Goal: Communication & Community: Answer question/provide support

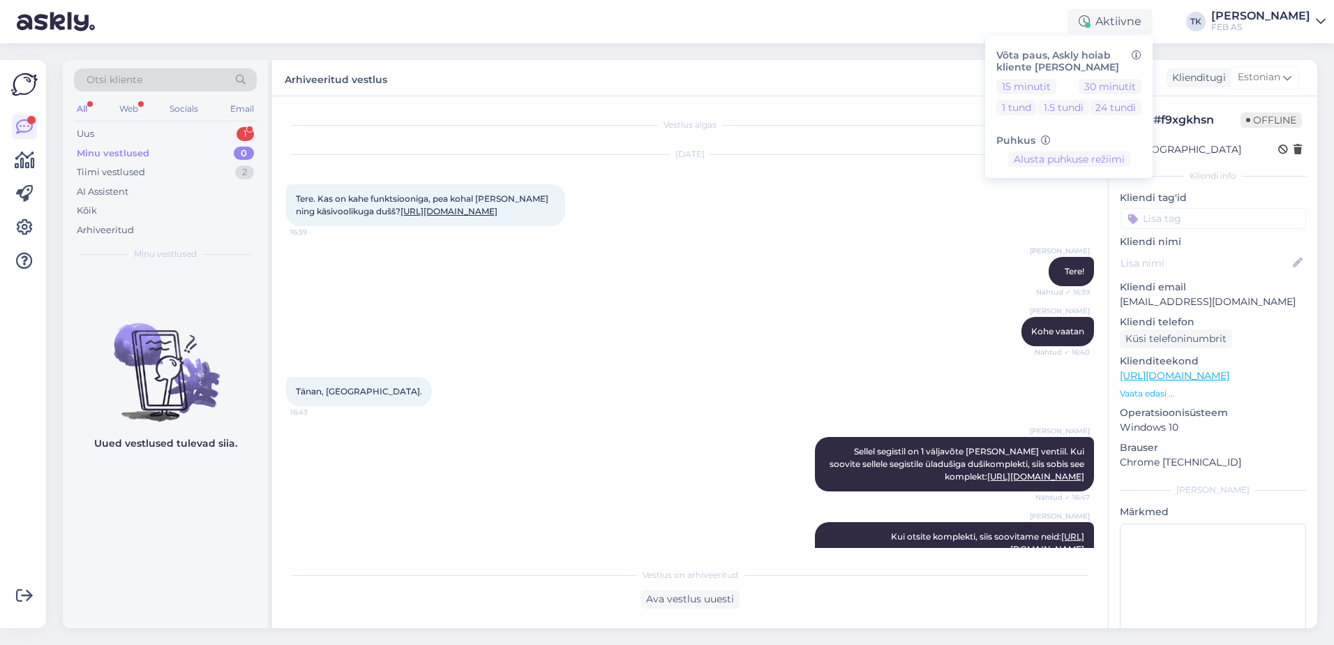
scroll to position [1143, 0]
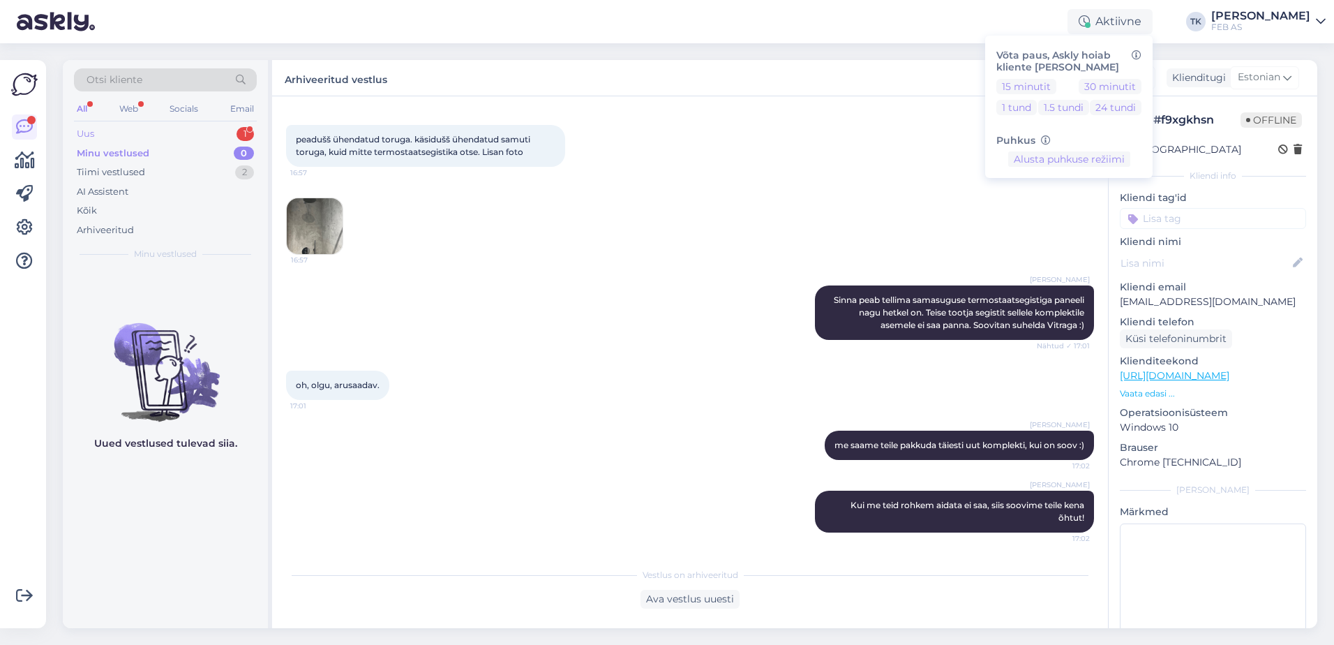
click at [160, 133] on div "Uus 1" at bounding box center [165, 134] width 183 height 20
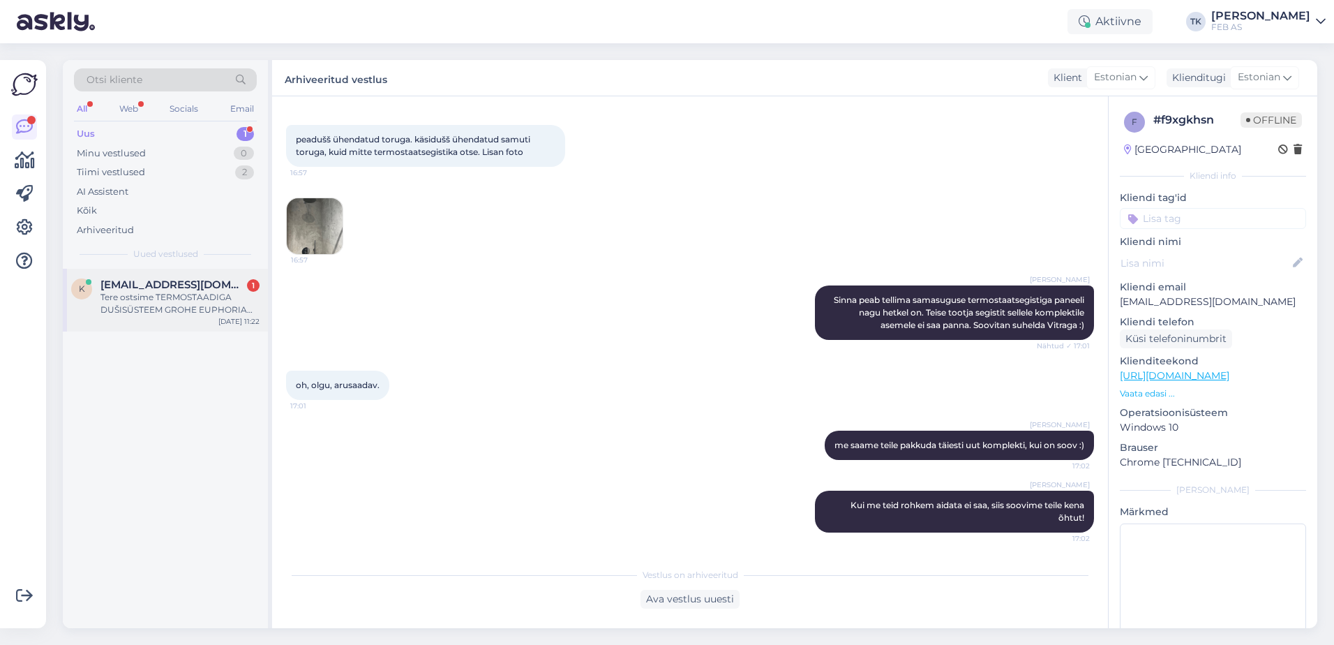
click at [179, 295] on div "Tere ostsime TERMOSTAADIGA DUŠISÜSTEEM GROHE EUPHORIA 260 TILAGA Torumees paiga…" at bounding box center [180, 303] width 159 height 25
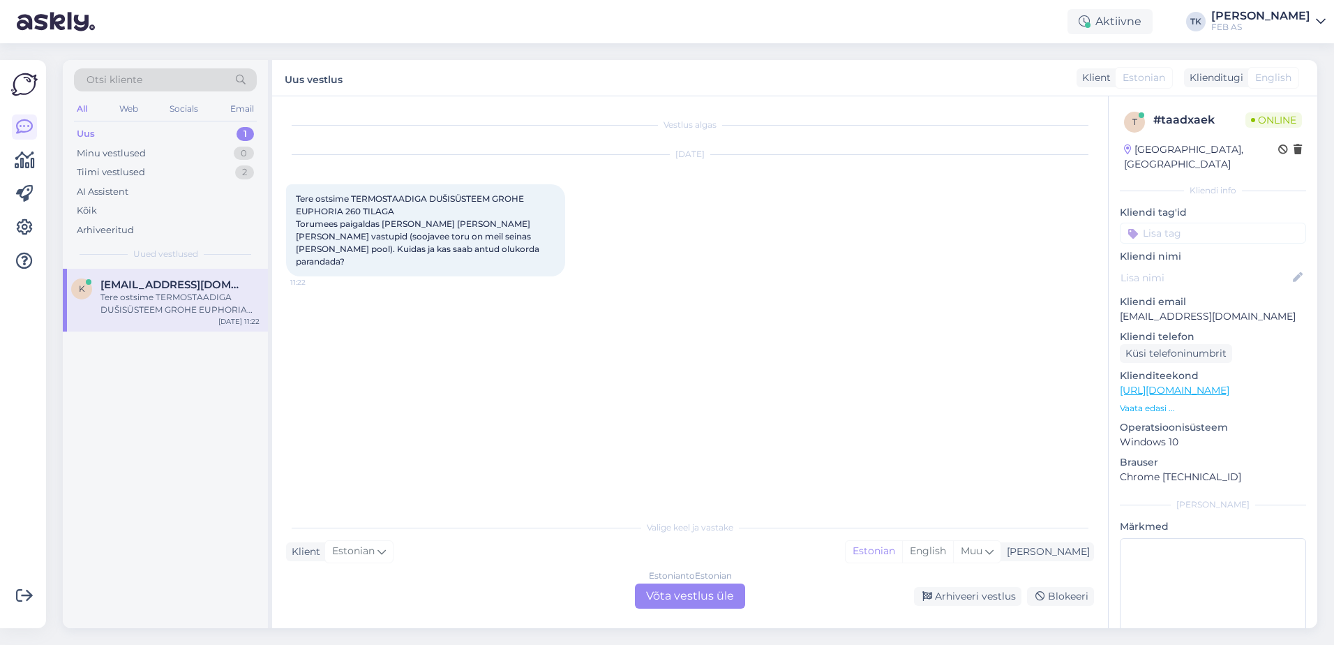
scroll to position [0, 0]
click at [673, 597] on div "Estonian to Estonian Võta vestlus üle" at bounding box center [690, 595] width 110 height 25
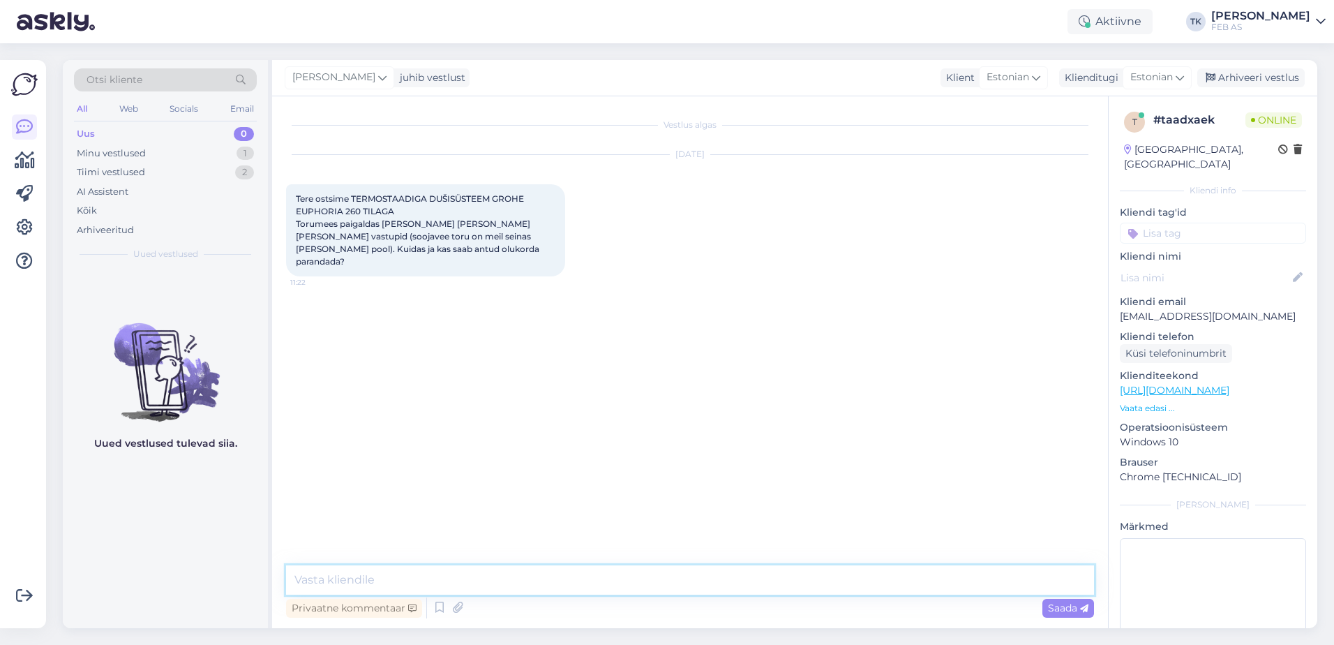
click at [673, 587] on textarea at bounding box center [690, 579] width 808 height 29
type textarea "Tere!"
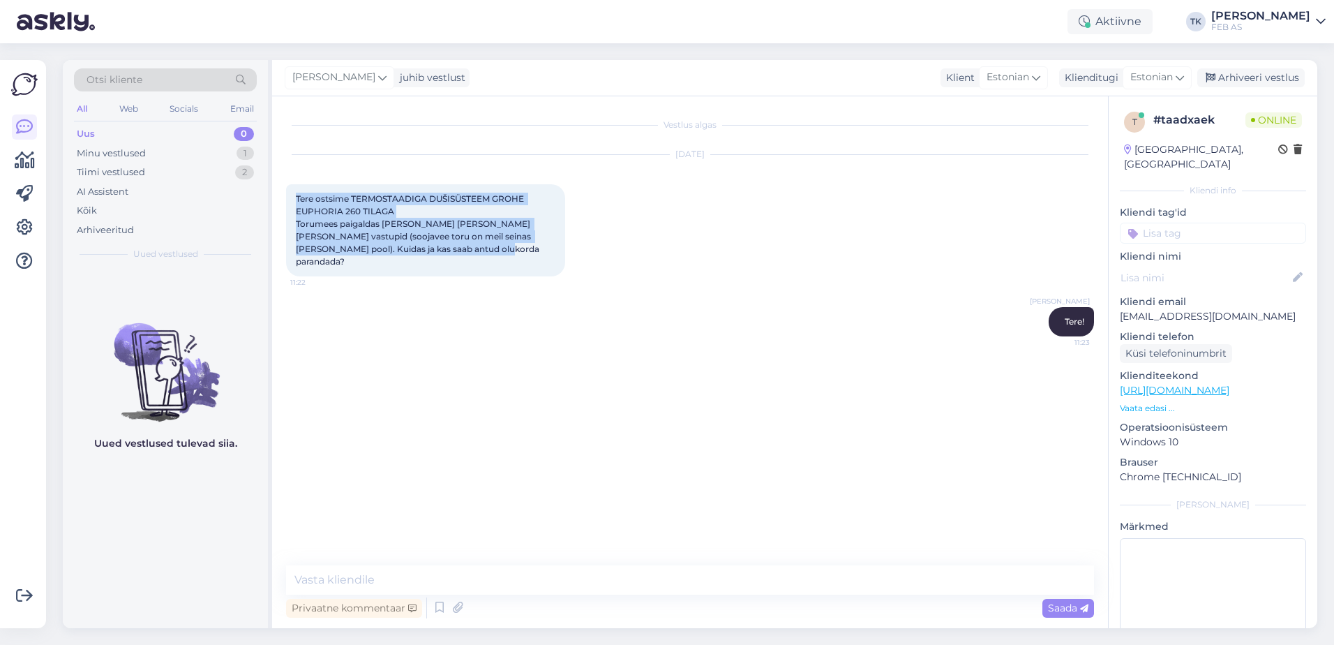
drag, startPoint x: 292, startPoint y: 198, endPoint x: 375, endPoint y: 267, distance: 108.5
click at [375, 267] on div "Tere ostsime TERMOSTAADIGA DUŠISÜSTEEM GROHE EUPHORIA 260 TILAGA Torumees paiga…" at bounding box center [425, 230] width 279 height 92
copy span "Tere ostsime TERMOSTAADIGA DUŠISÜSTEEM GROHE EUPHORIA 260 TILAGA Torumees paiga…"
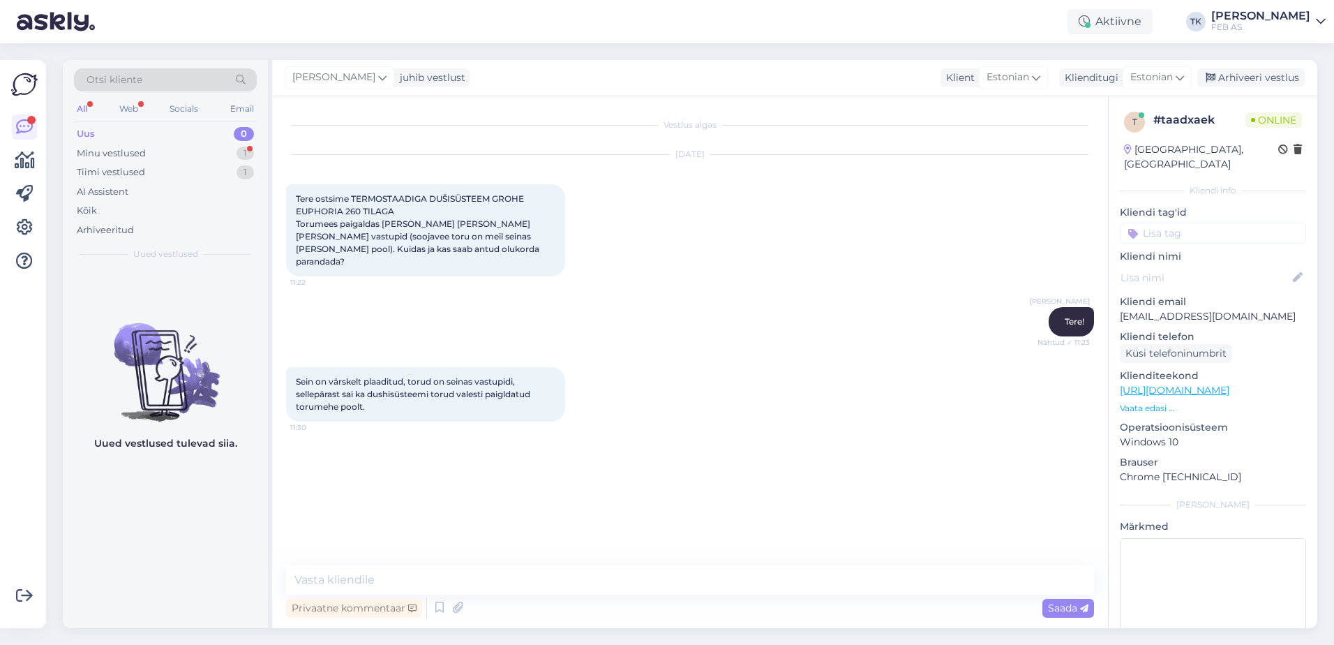
click at [730, 415] on div "Sein on värskelt plaaditud, torud on seinas vastupidi, sellepärast sai ka dushi…" at bounding box center [690, 394] width 808 height 85
click at [723, 588] on textarea at bounding box center [690, 579] width 808 height 29
click at [761, 432] on div "Sein on värskelt plaaditud, torud on seinas vastupidi, sellepärast sai ka dushi…" at bounding box center [690, 394] width 808 height 85
click at [504, 579] on textarea at bounding box center [690, 579] width 808 height 29
click at [392, 568] on textarea at bounding box center [690, 579] width 808 height 29
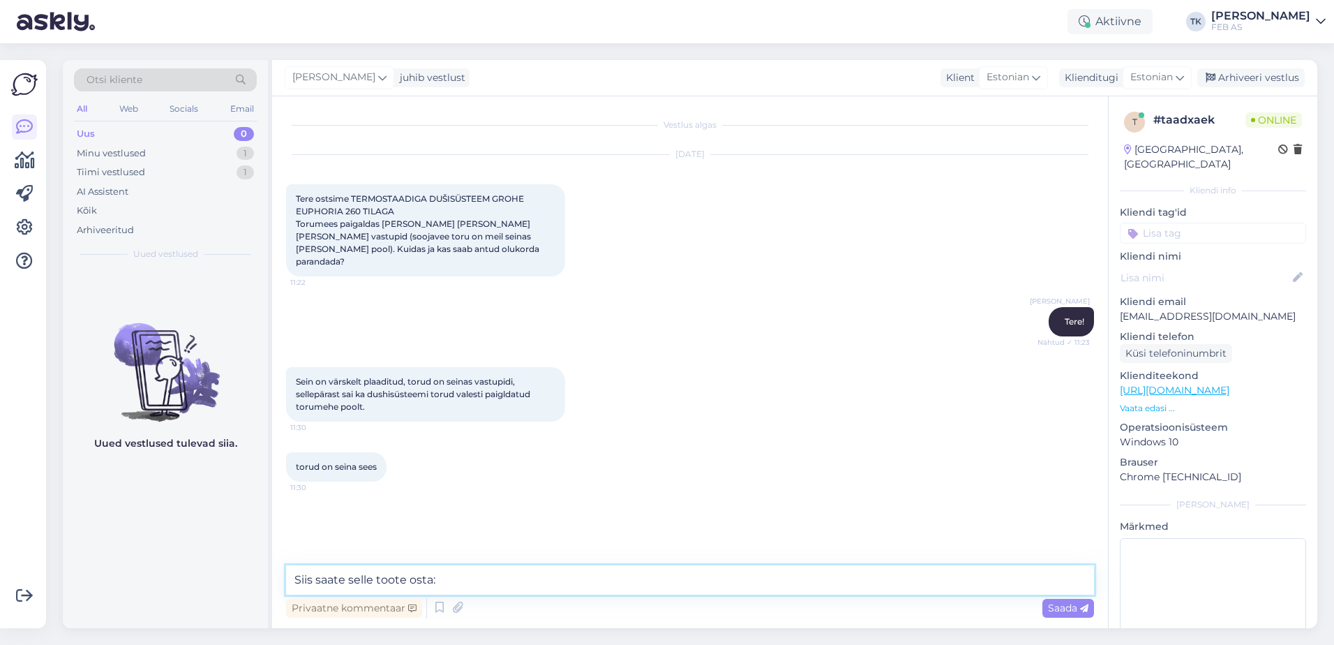
paste textarea "[URL][DOMAIN_NAME]"
type textarea "Siis saate selle toote osta: [URL][DOMAIN_NAME]"
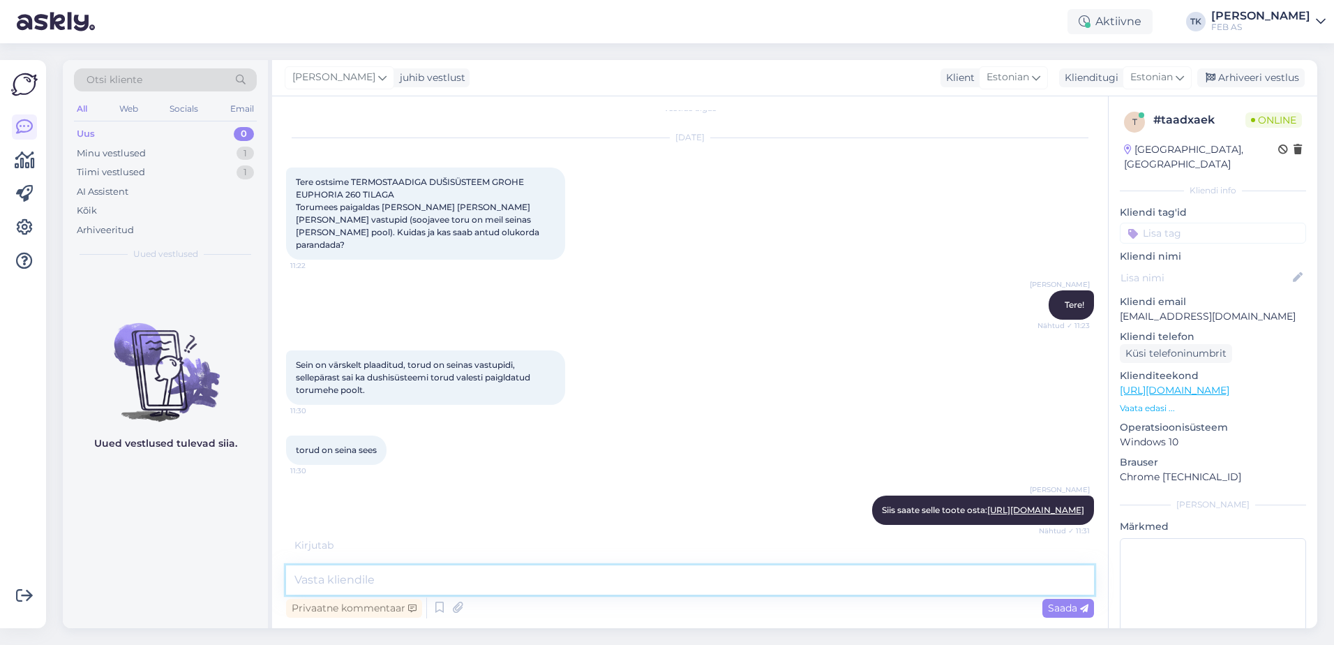
click at [437, 582] on textarea at bounding box center [690, 579] width 808 height 29
type textarea "S"
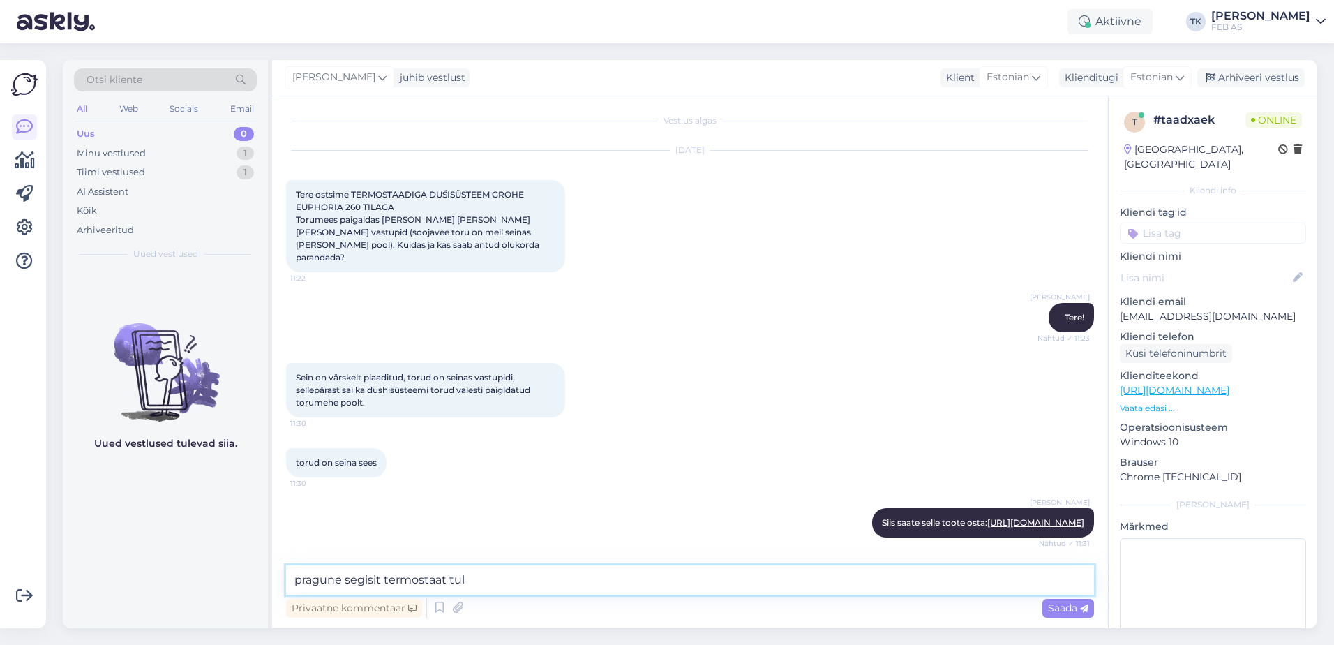
scroll to position [77, 0]
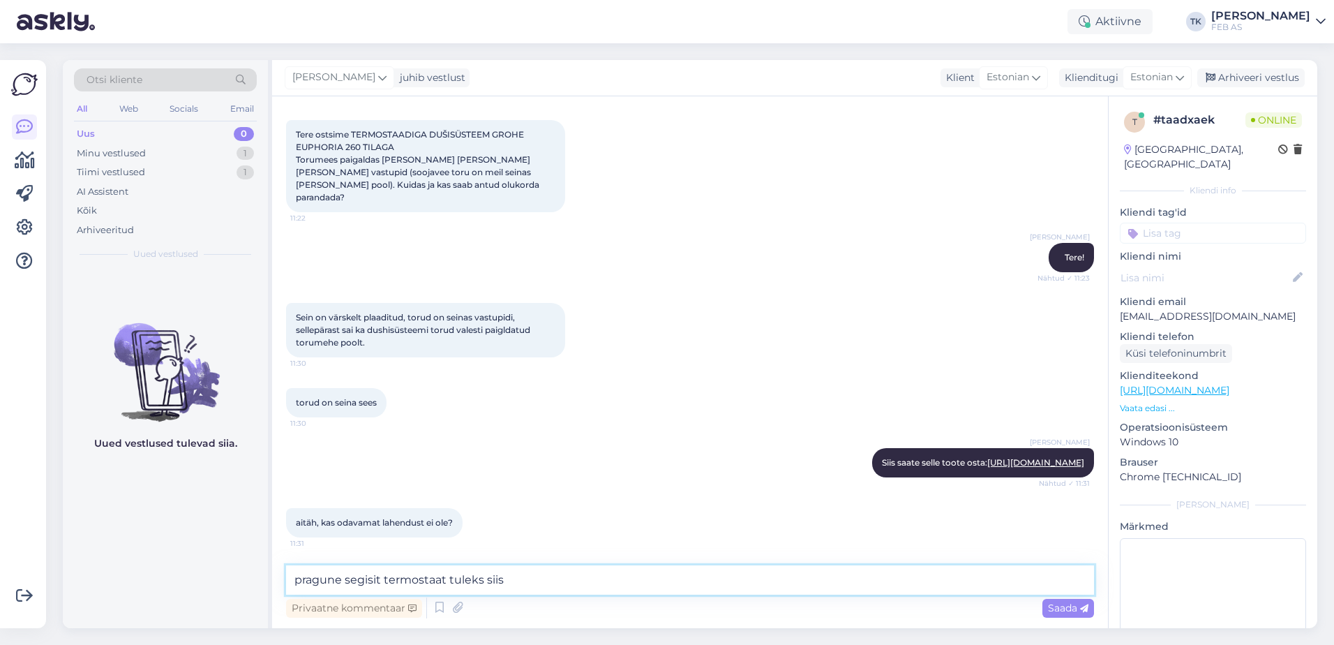
click at [369, 583] on textarea "pragune segisit termostaat tuleks siis" at bounding box center [690, 579] width 808 height 29
click at [639, 576] on textarea "pragune segisti termostaat tuleks siis" at bounding box center [690, 579] width 808 height 29
type textarea "pragune segisti termostaat tuleks siis selle vastu välja vahetada"
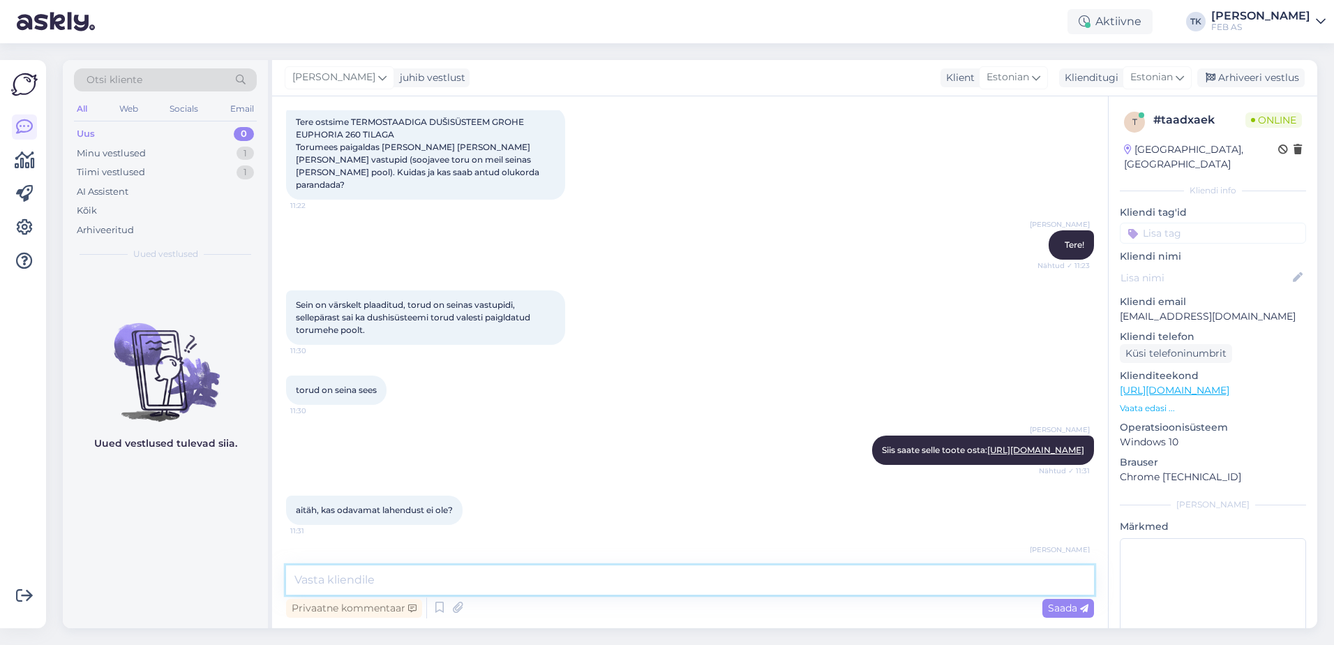
scroll to position [149, 0]
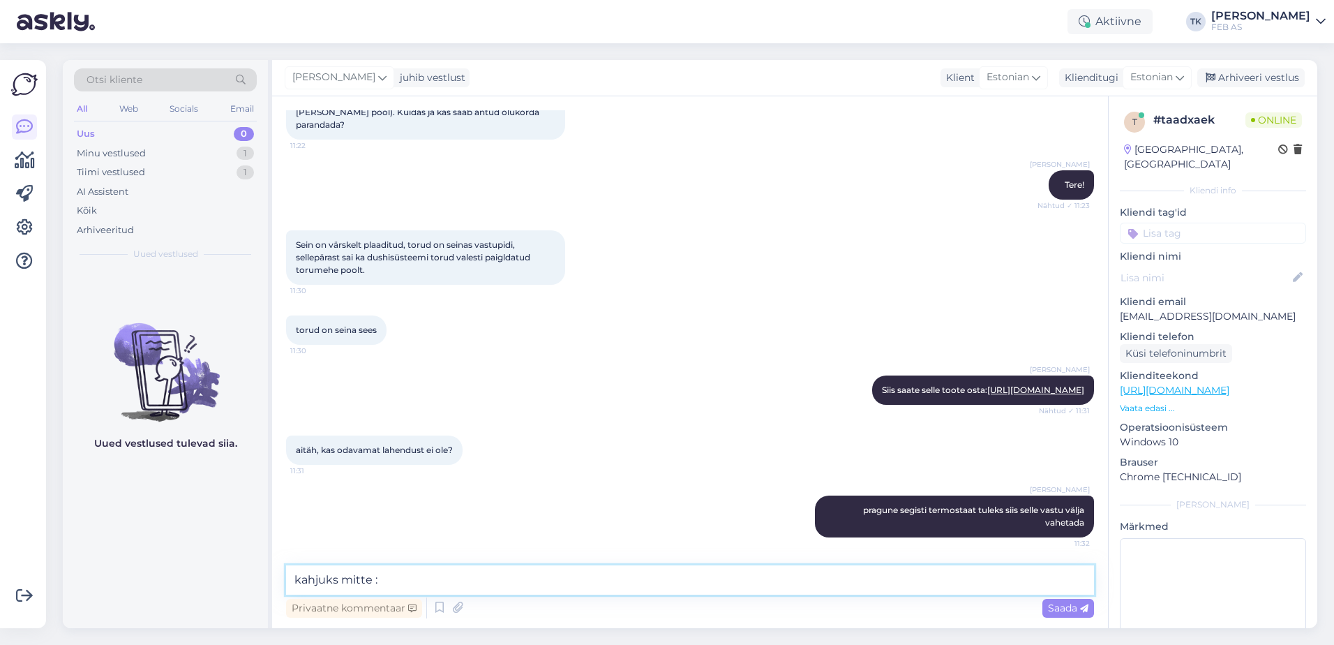
type textarea "kahjuks mitte :)"
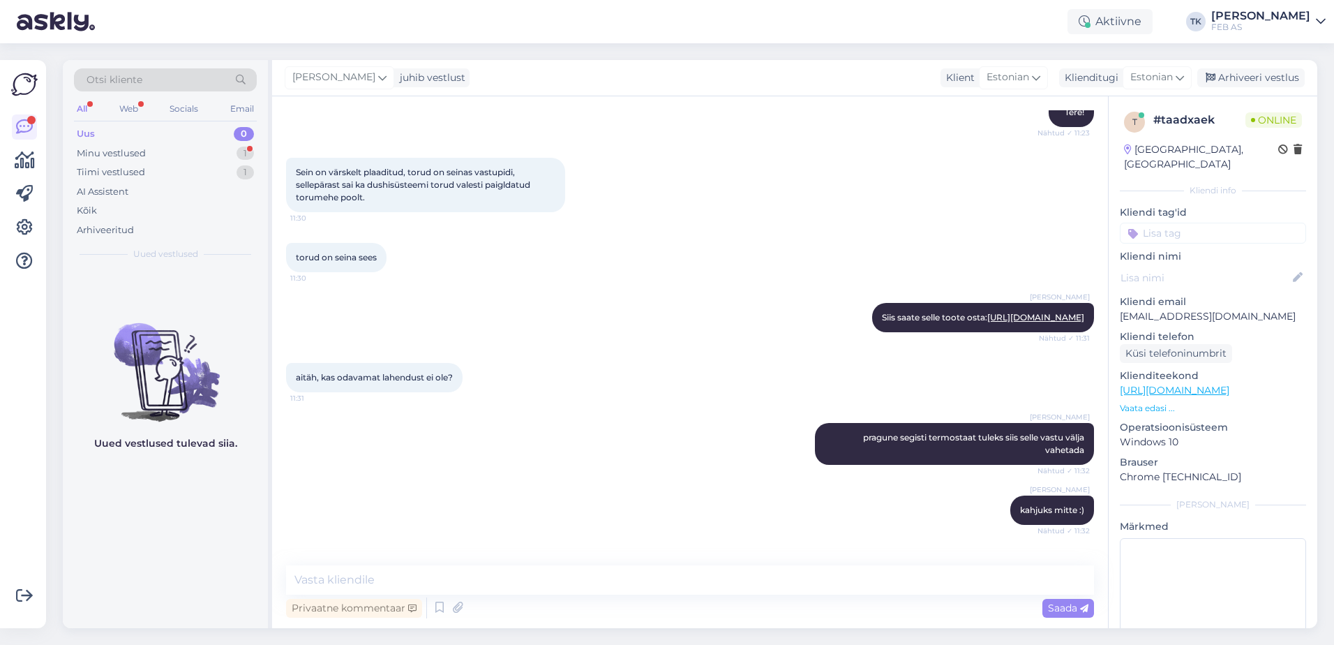
scroll to position [269, 0]
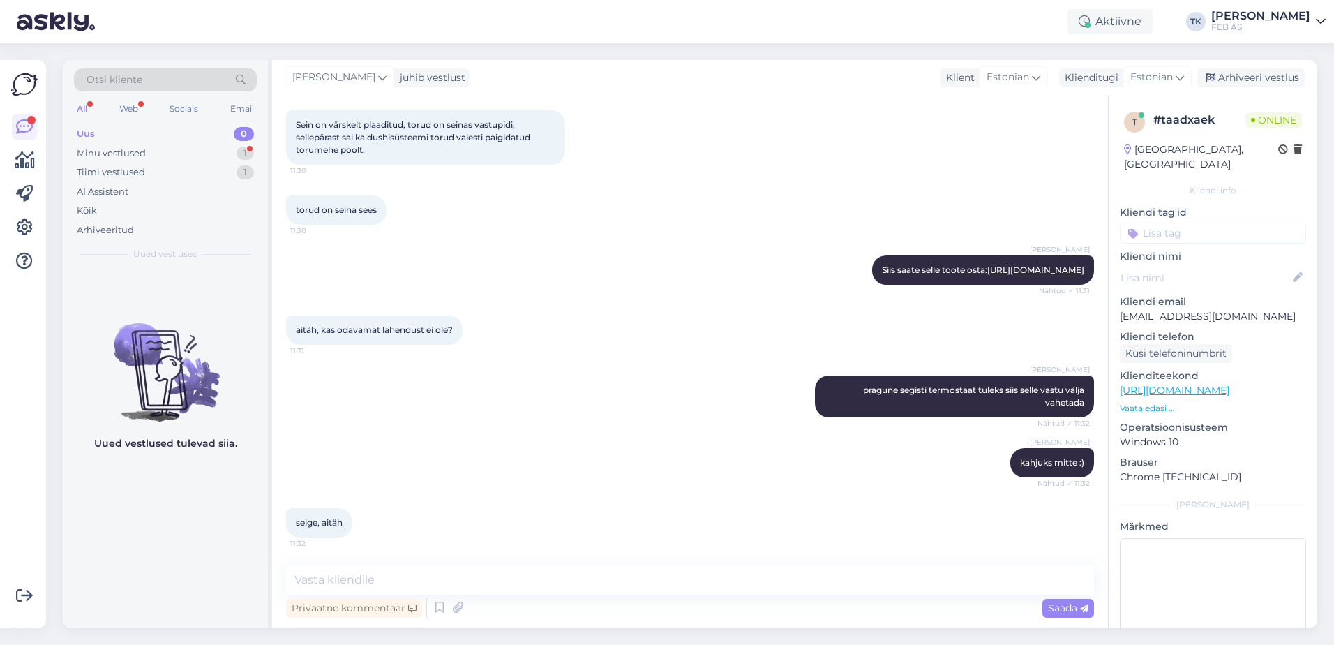
click at [567, 486] on div "Triinu [PERSON_NAME] kahjuks mitte :) Nähtud ✓ 11:32" at bounding box center [690, 463] width 808 height 60
click at [616, 394] on div "Triinu [PERSON_NAME] pragune segisti termostaat tuleks siis selle vastu välja v…" at bounding box center [690, 396] width 808 height 73
click at [497, 592] on textarea at bounding box center [690, 579] width 808 height 29
type textarea "kas saame teid veel kuidagi aidata?"
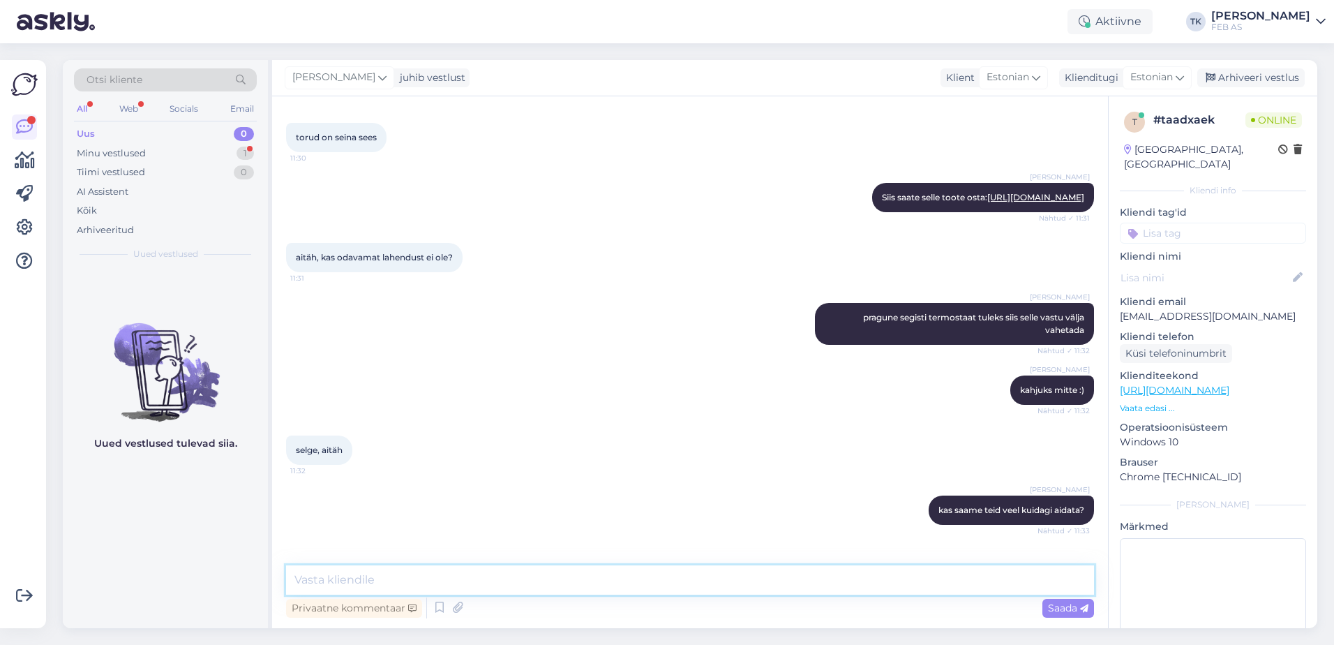
scroll to position [389, 0]
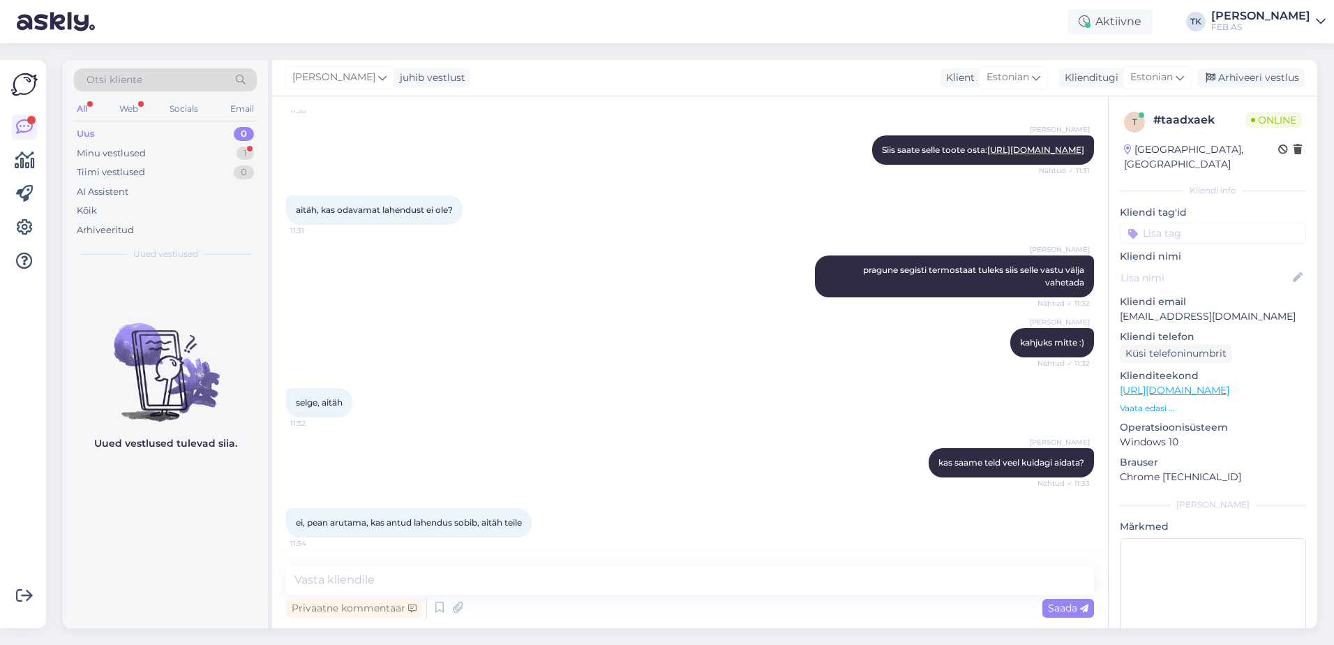
click at [616, 387] on div "selge, aitäh 11:32" at bounding box center [690, 403] width 808 height 60
click at [484, 578] on textarea at bounding box center [690, 579] width 808 height 29
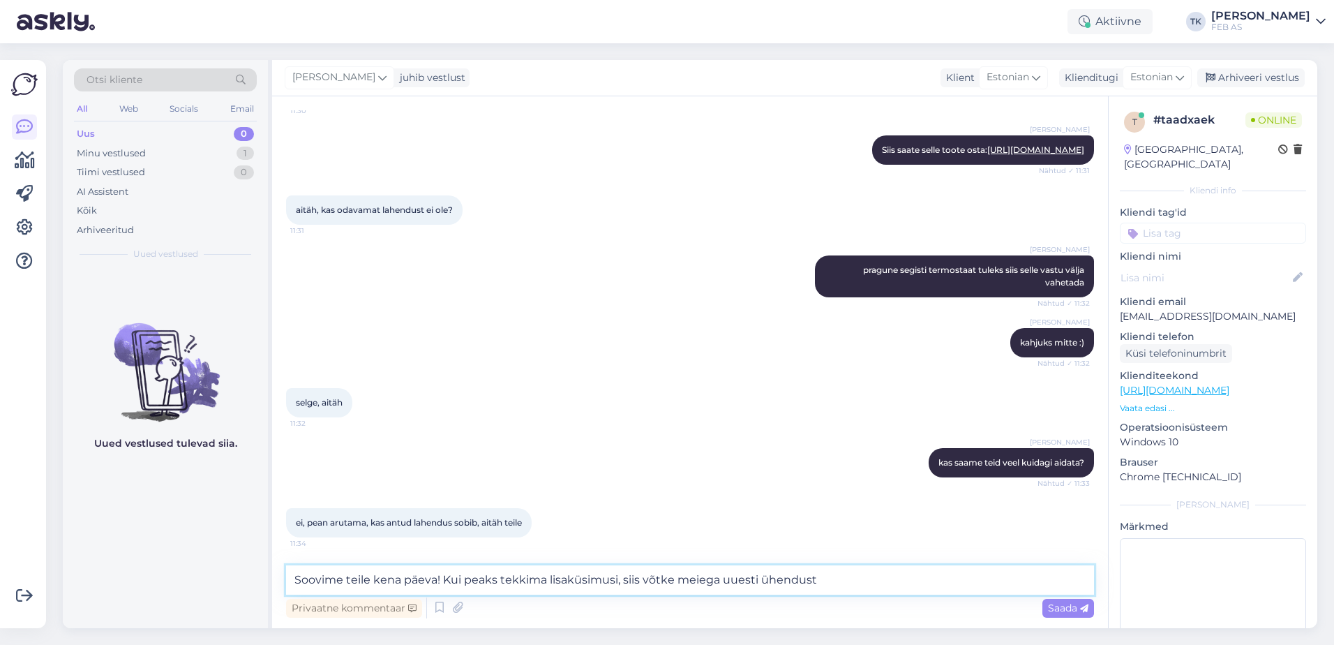
type textarea "Soovime teile kena päeva! Kui peaks tekkima lisaküsimusi, siis võtke meiega uue…"
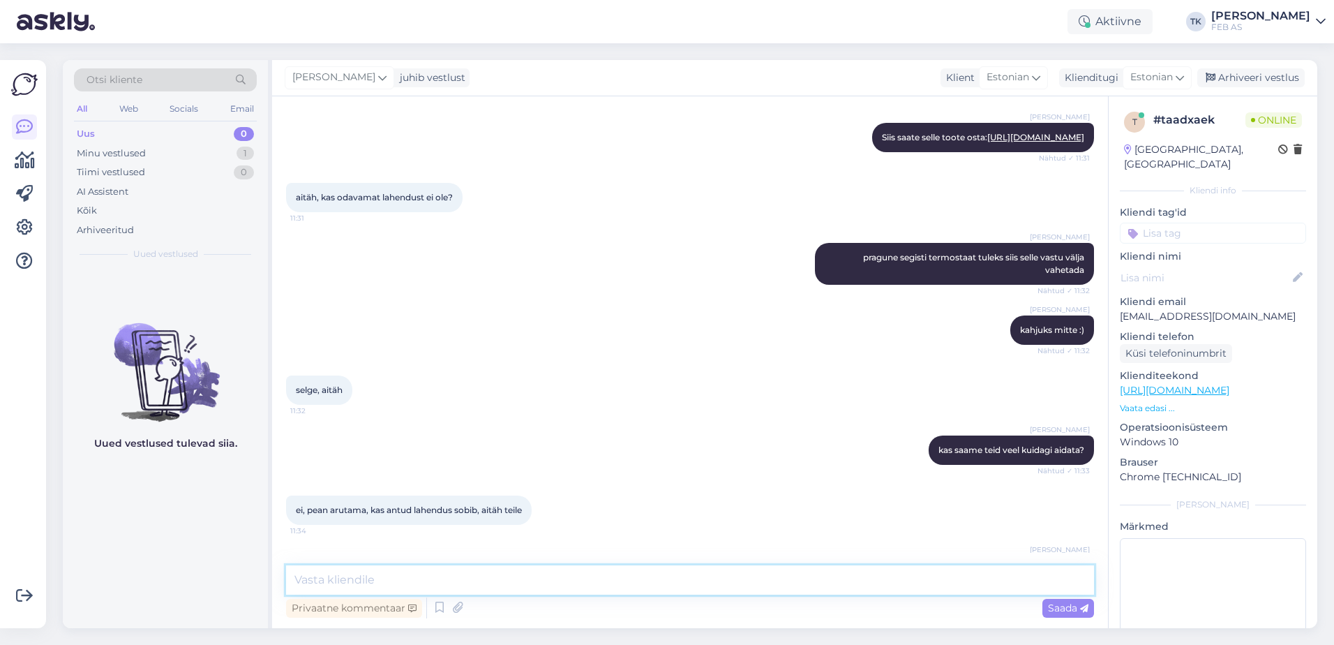
scroll to position [462, 0]
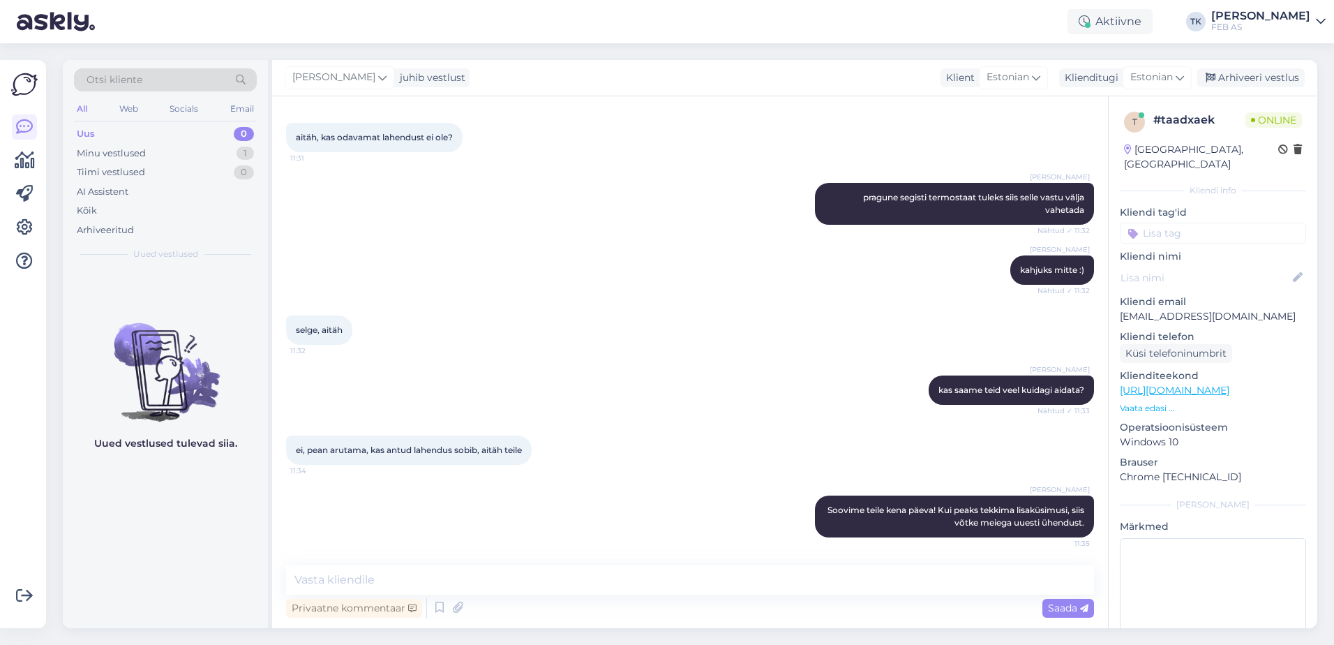
click at [650, 140] on div "aitäh, kas odavamat lahendust ei ole? 11:31" at bounding box center [690, 137] width 808 height 60
